Goal: Information Seeking & Learning: Learn about a topic

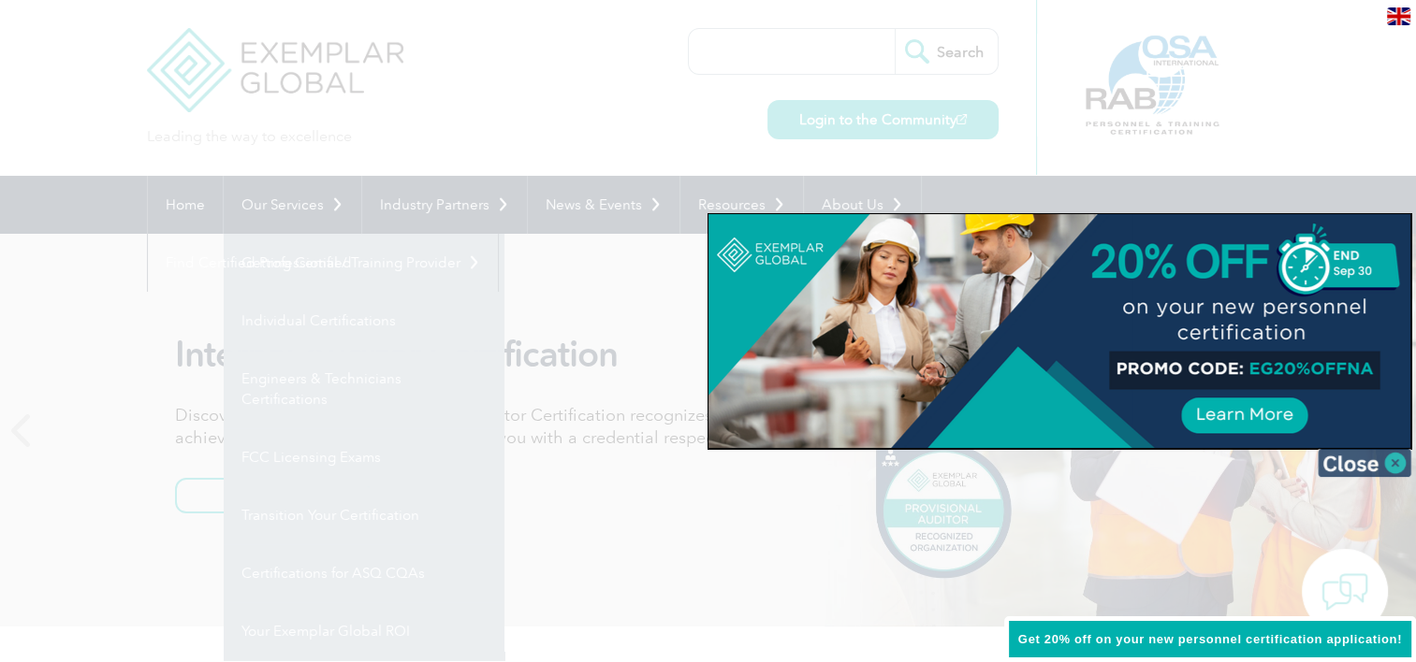
click at [1352, 462] on img at bounding box center [1364, 463] width 94 height 28
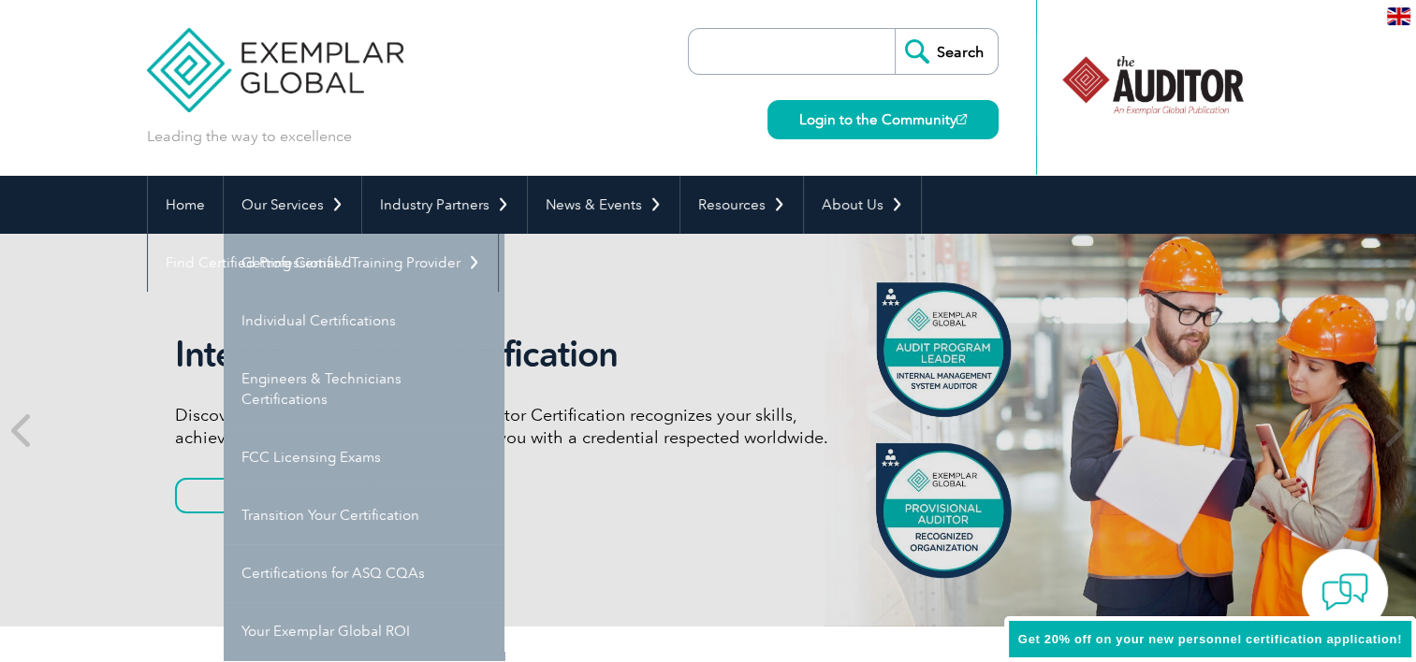
click at [482, 82] on div "Leading the way to excellence Search Login to the Community ▼" at bounding box center [708, 88] width 1123 height 176
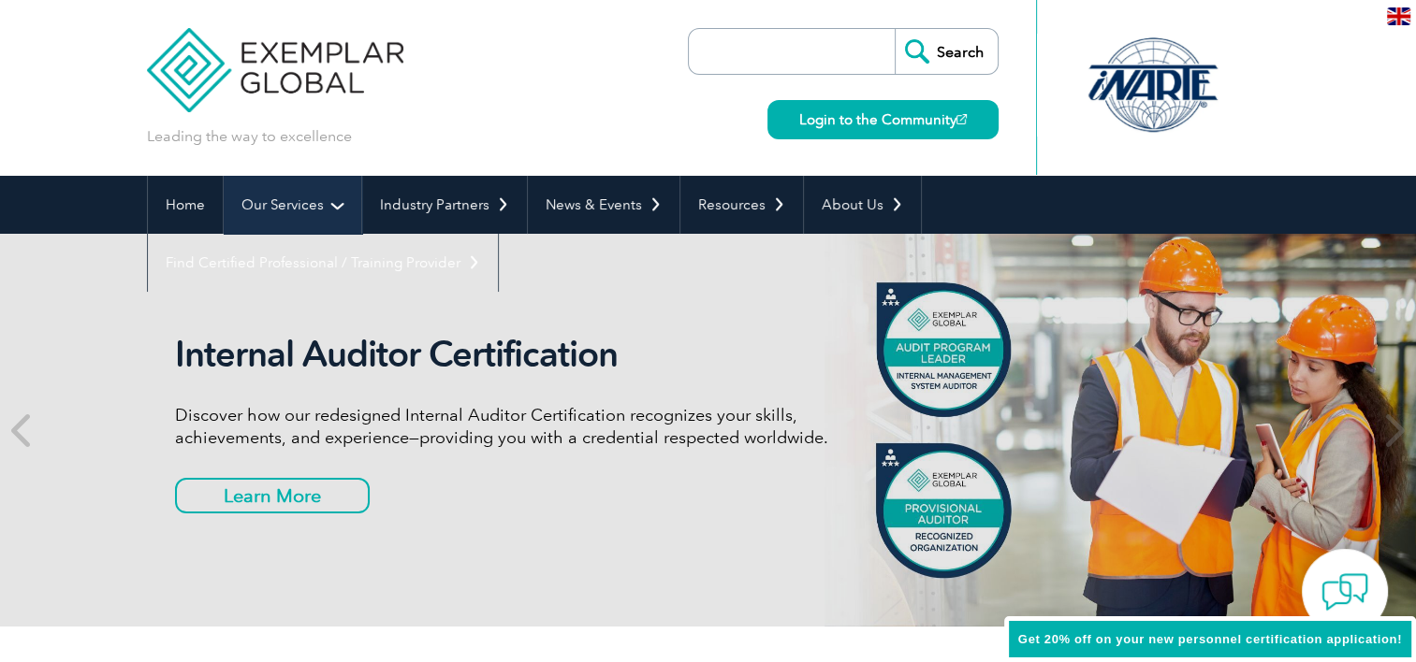
click at [312, 210] on link "Our Services" at bounding box center [293, 205] width 138 height 58
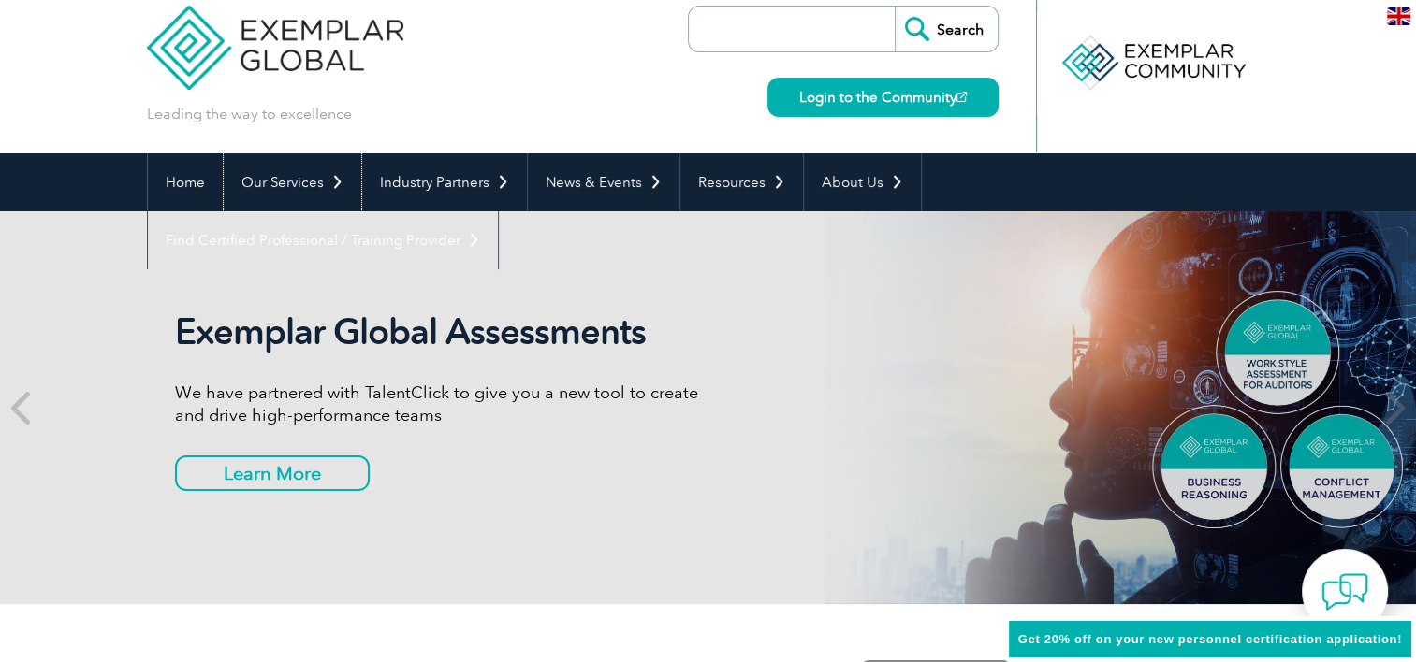
scroll to position [19, 0]
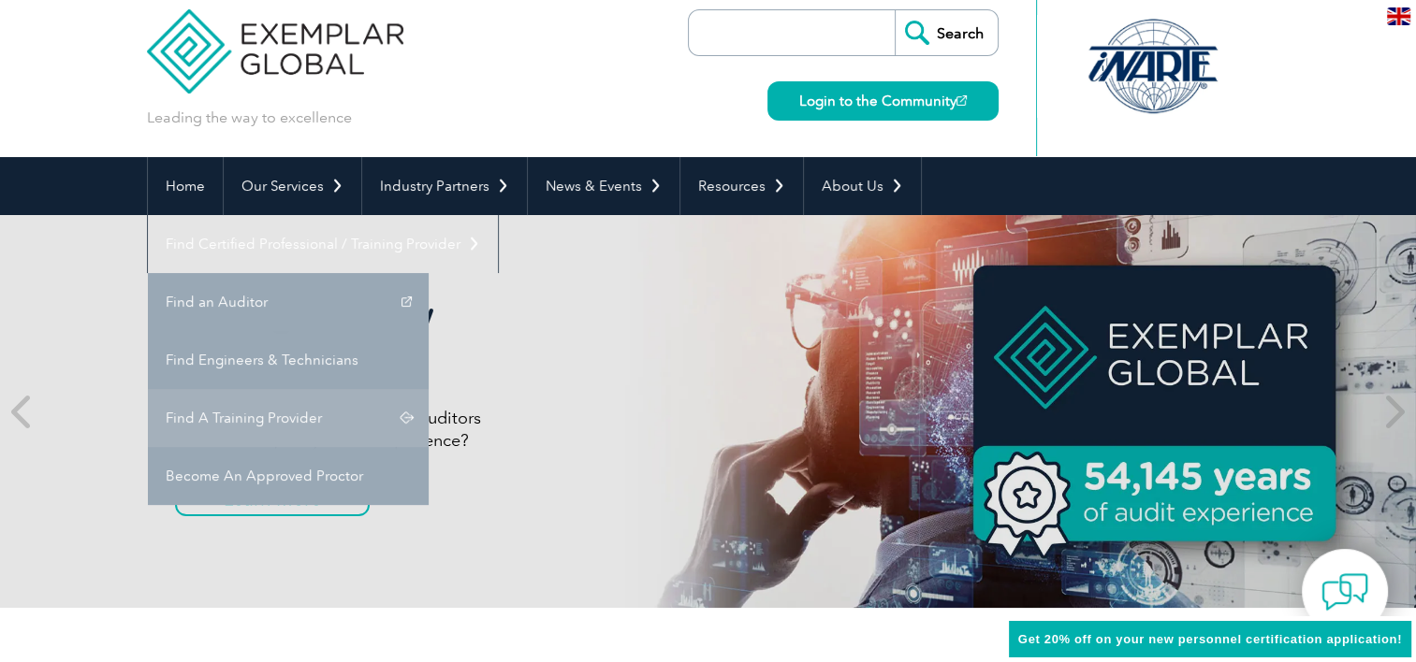
click at [429, 389] on link "Find A Training Provider" at bounding box center [288, 418] width 281 height 58
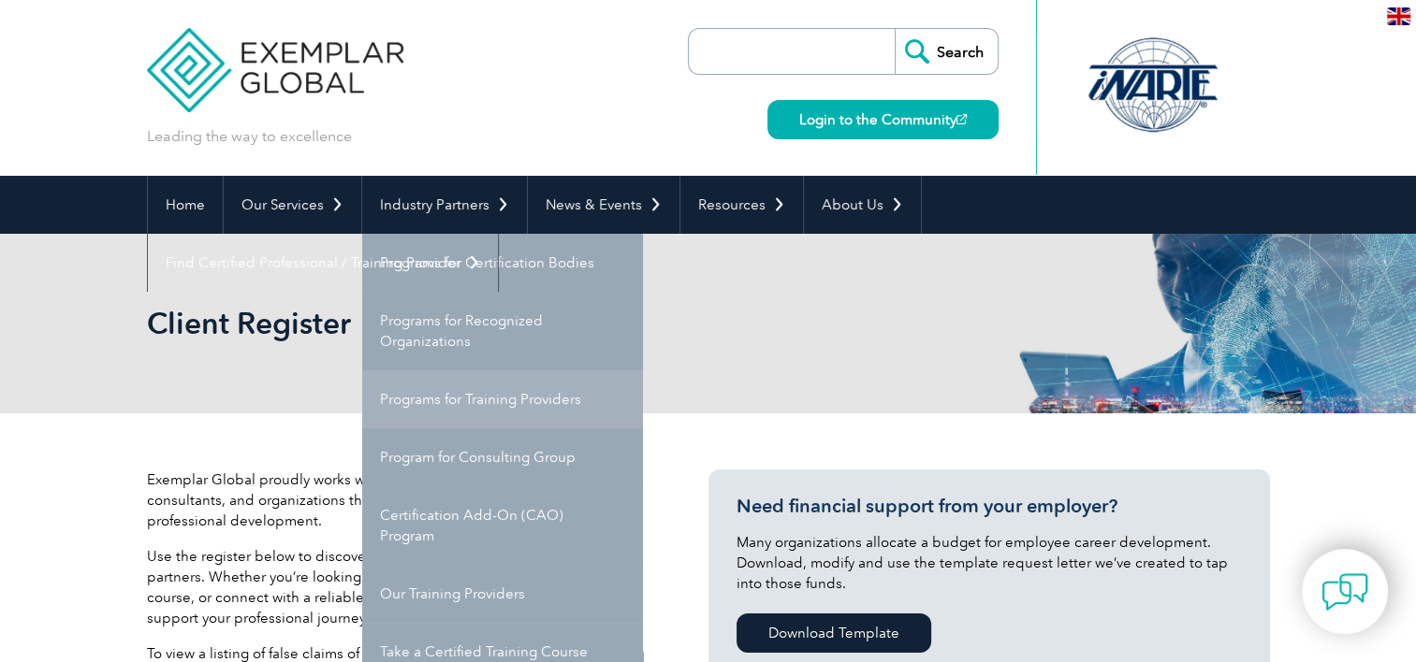
click at [468, 393] on link "Programs for Training Providers" at bounding box center [502, 400] width 281 height 58
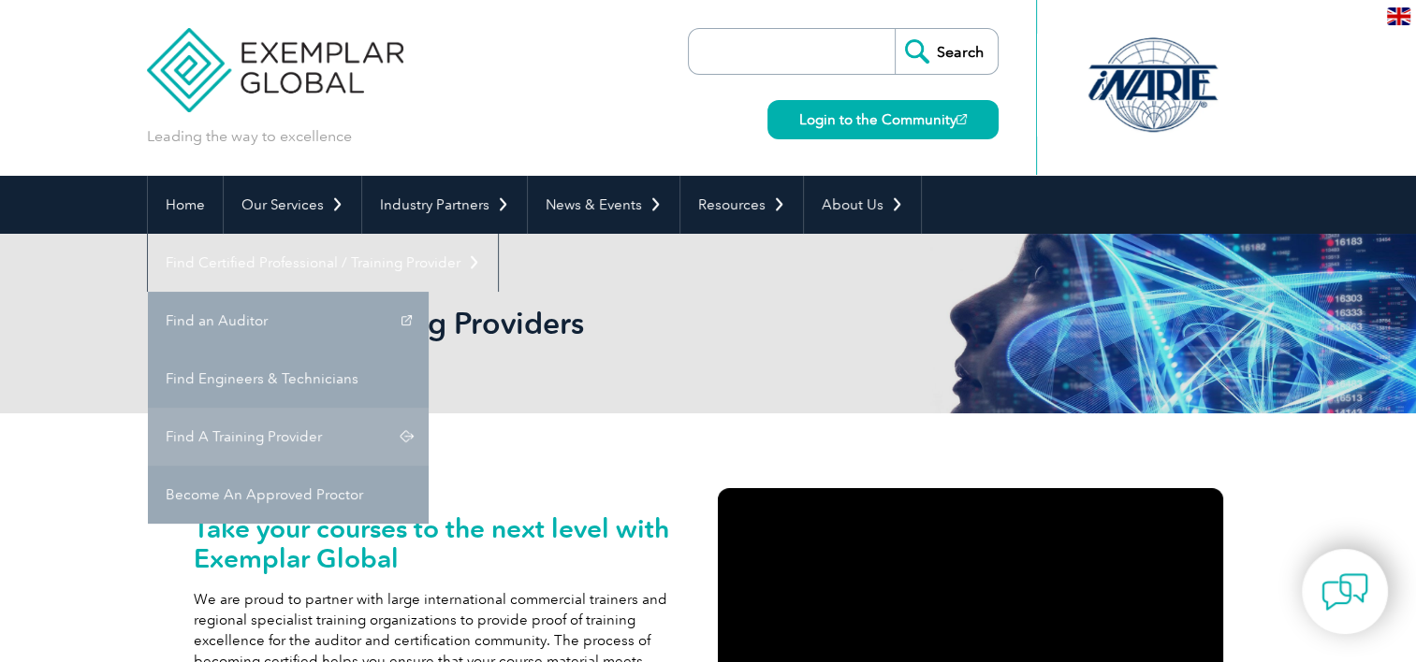
click at [429, 408] on link "Find A Training Provider" at bounding box center [288, 437] width 281 height 58
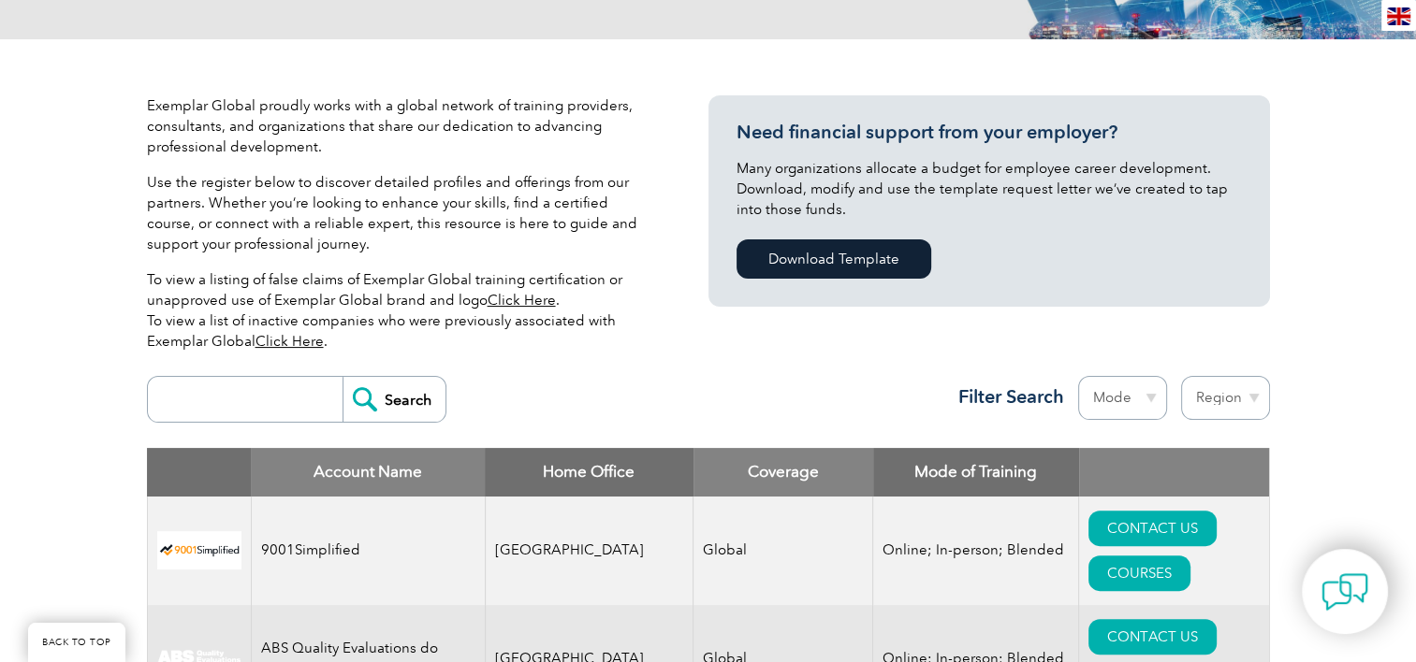
scroll to position [586, 0]
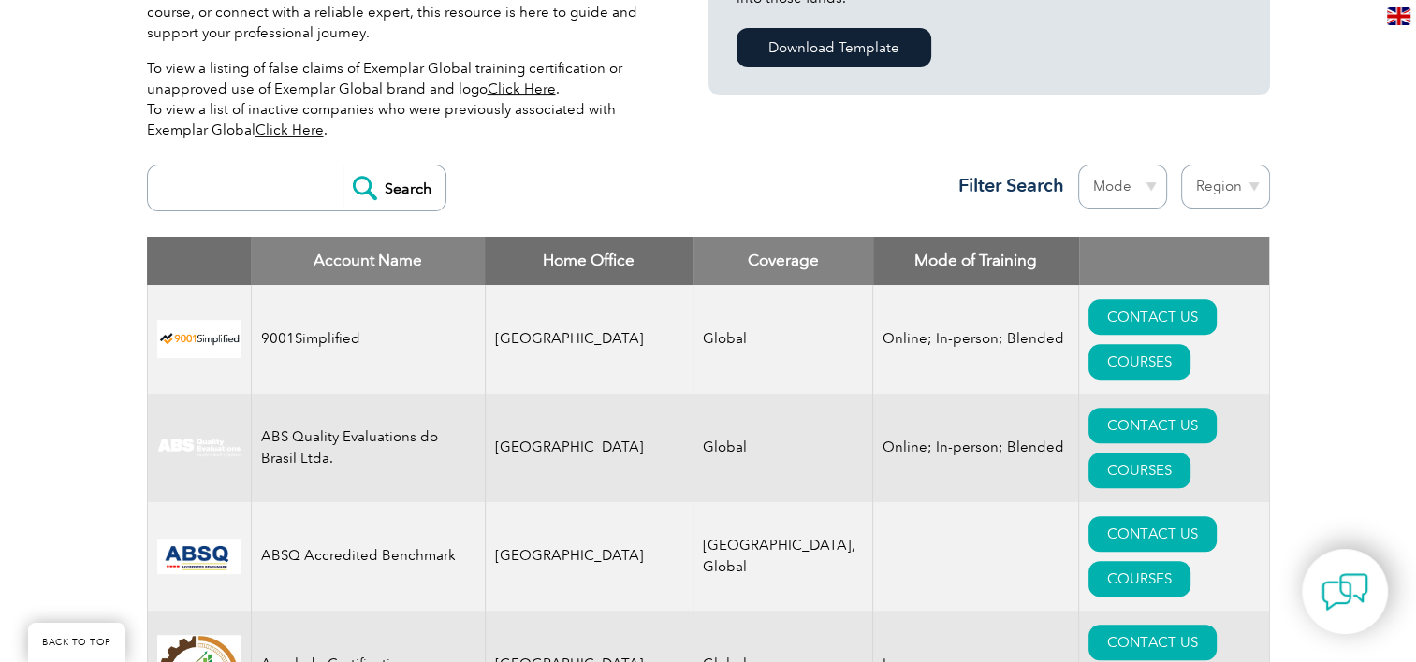
click at [204, 183] on input "search" at bounding box center [249, 188] width 185 height 45
click at [198, 182] on input "search" at bounding box center [249, 188] width 185 height 45
click at [262, 201] on input "search" at bounding box center [249, 188] width 185 height 45
type input "ISO 9001"
click at [392, 200] on input "Search" at bounding box center [393, 188] width 103 height 45
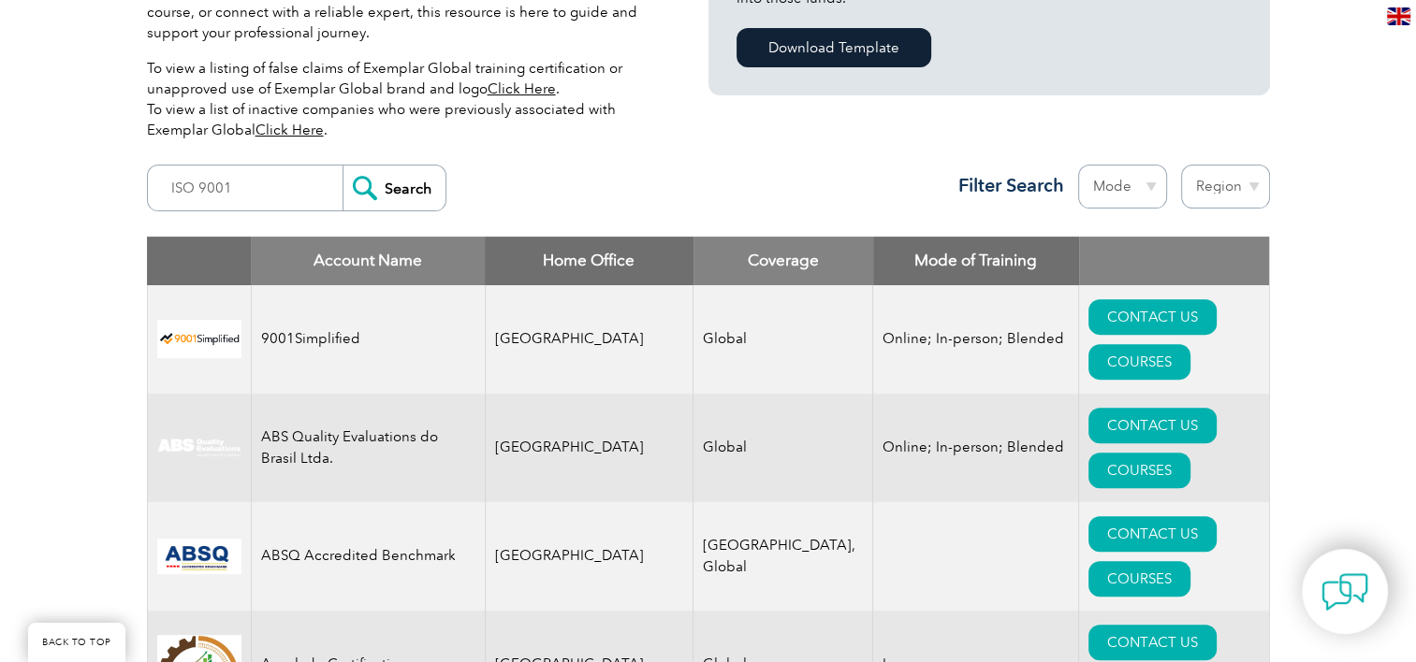
click at [389, 187] on input "Search" at bounding box center [393, 188] width 103 height 45
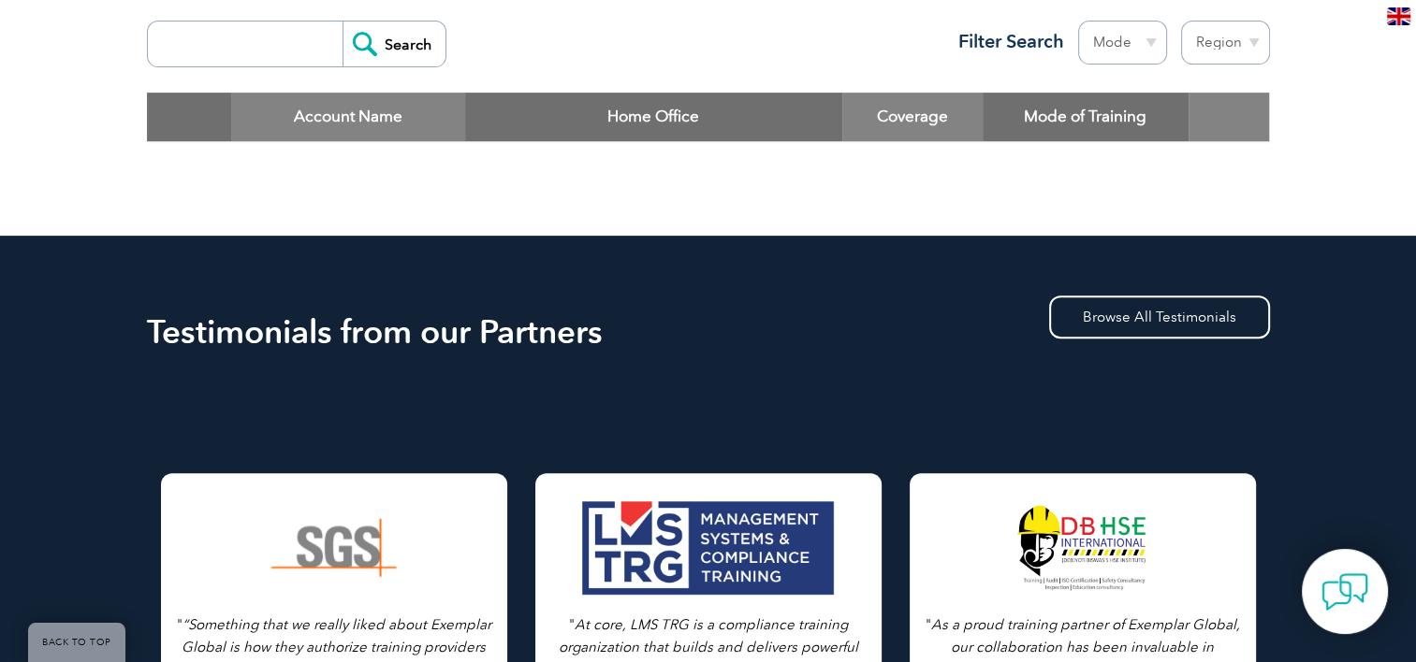
scroll to position [725, 0]
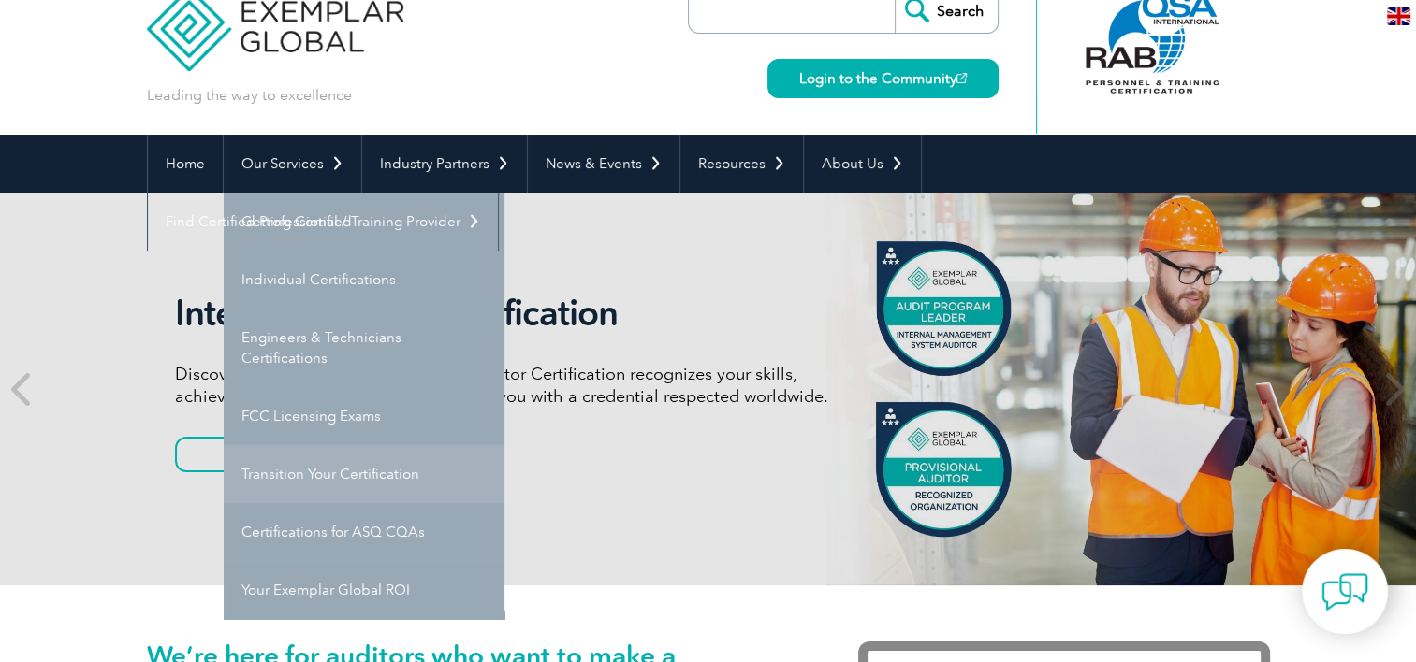
scroll to position [84, 0]
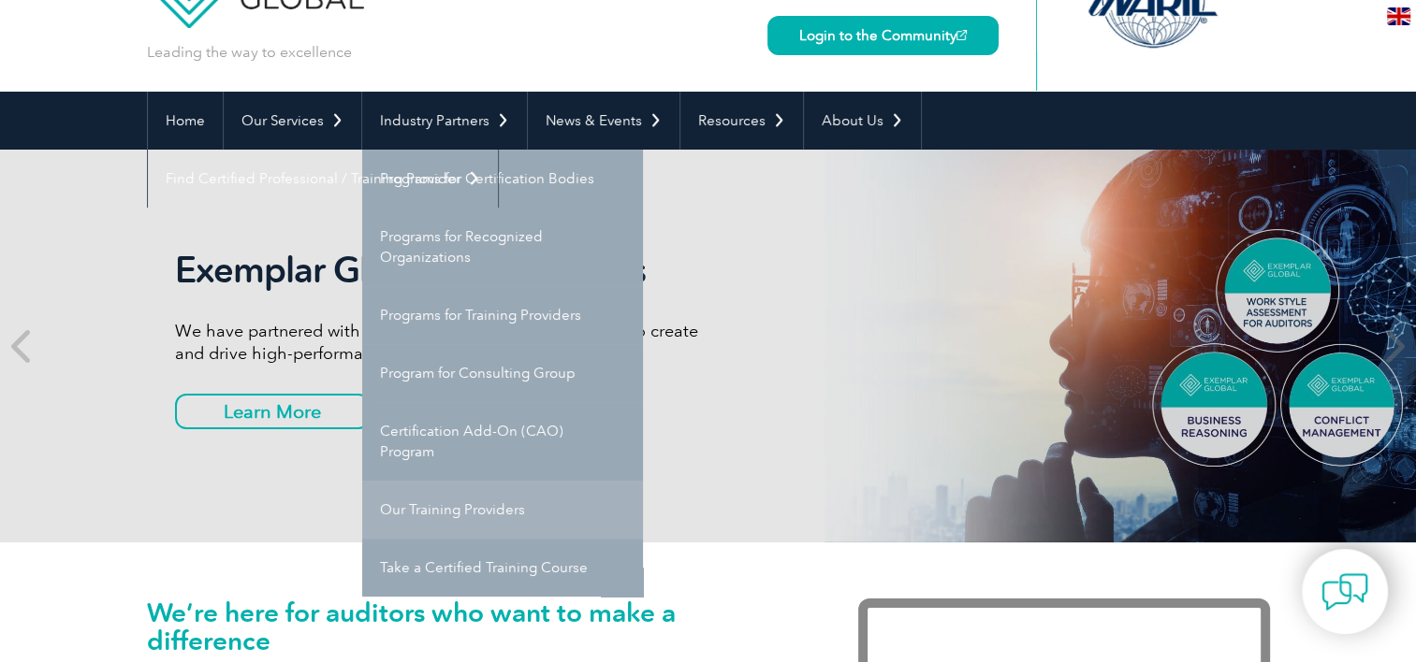
click at [441, 504] on link "Our Training Providers" at bounding box center [502, 510] width 281 height 58
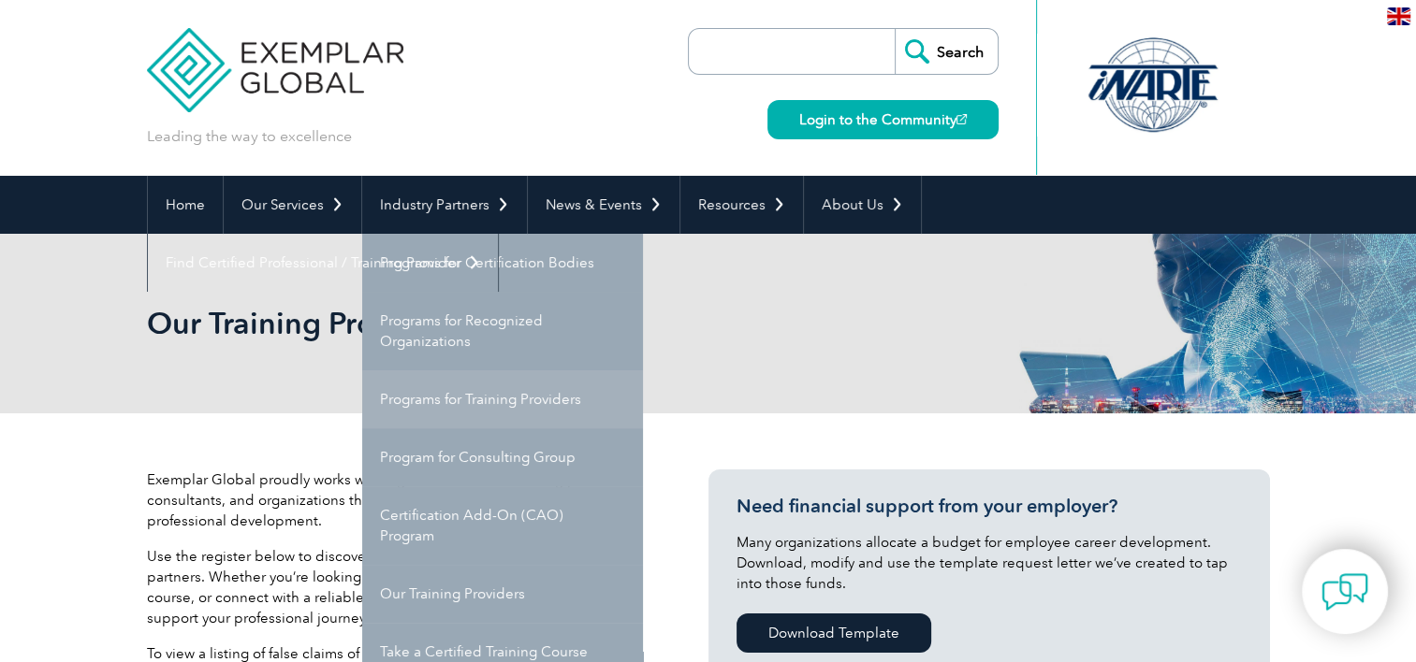
click at [438, 406] on link "Programs for Training Providers" at bounding box center [502, 400] width 281 height 58
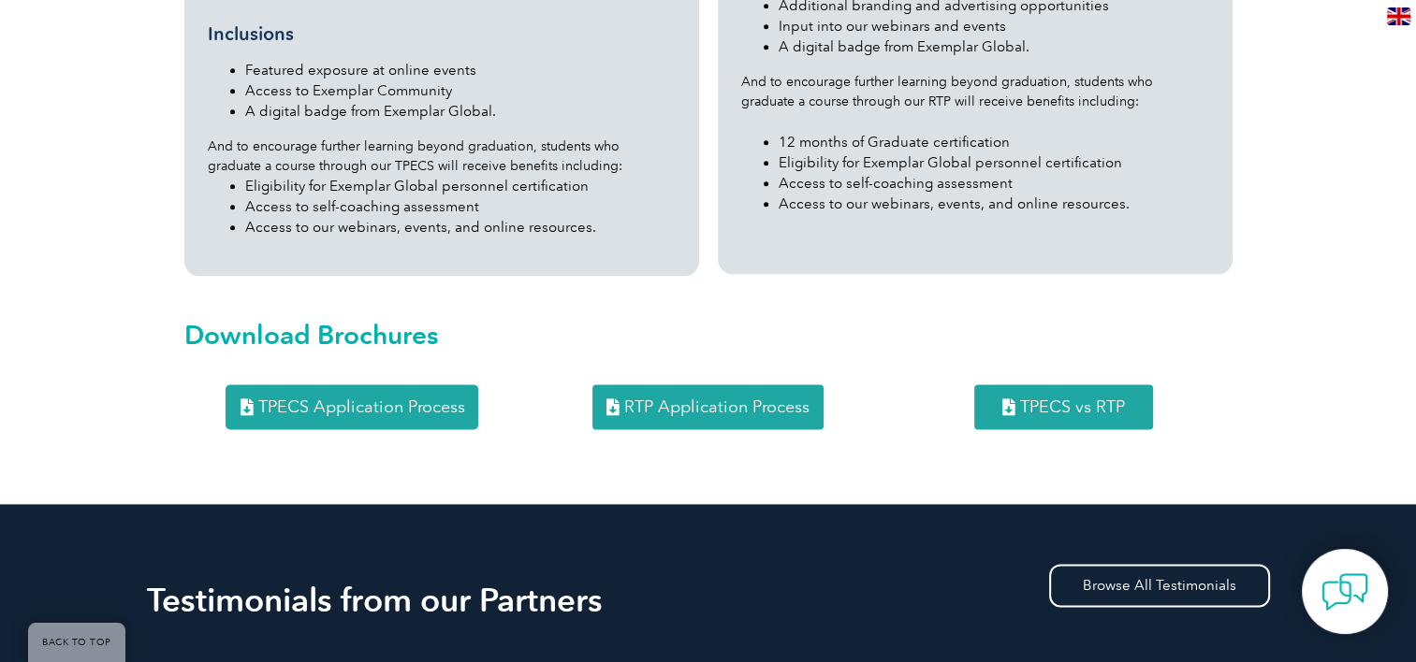
scroll to position [2378, 0]
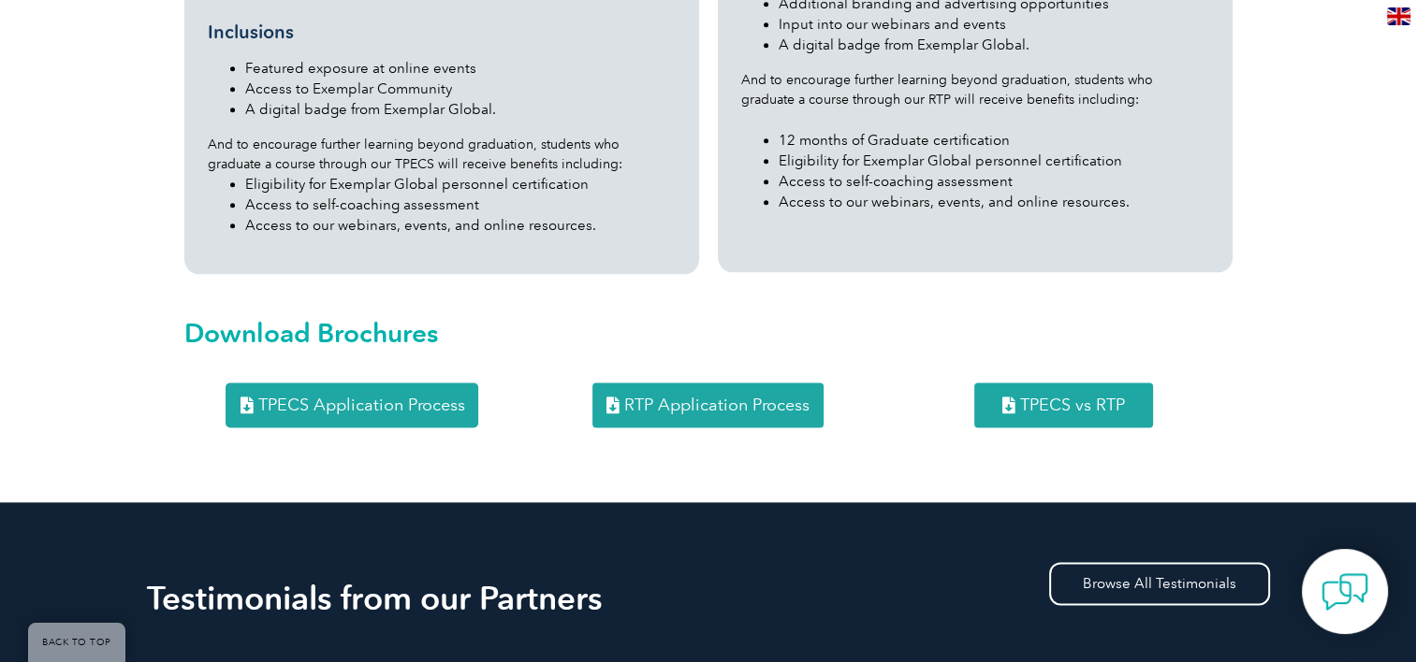
click at [1045, 397] on span "TPECS vs RTP" at bounding box center [1072, 405] width 105 height 17
